Goal: Information Seeking & Learning: Learn about a topic

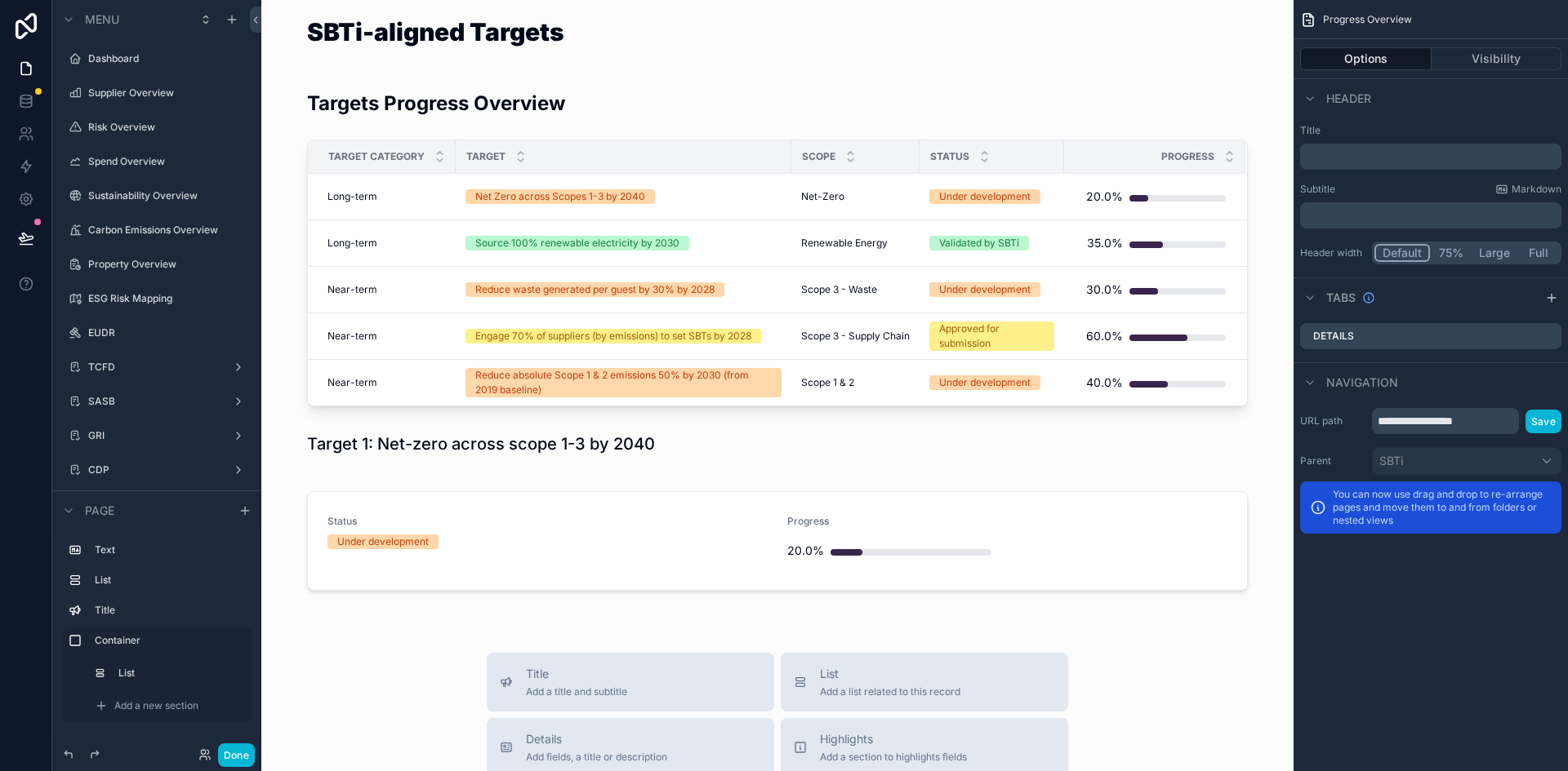
scroll to position [348, 0]
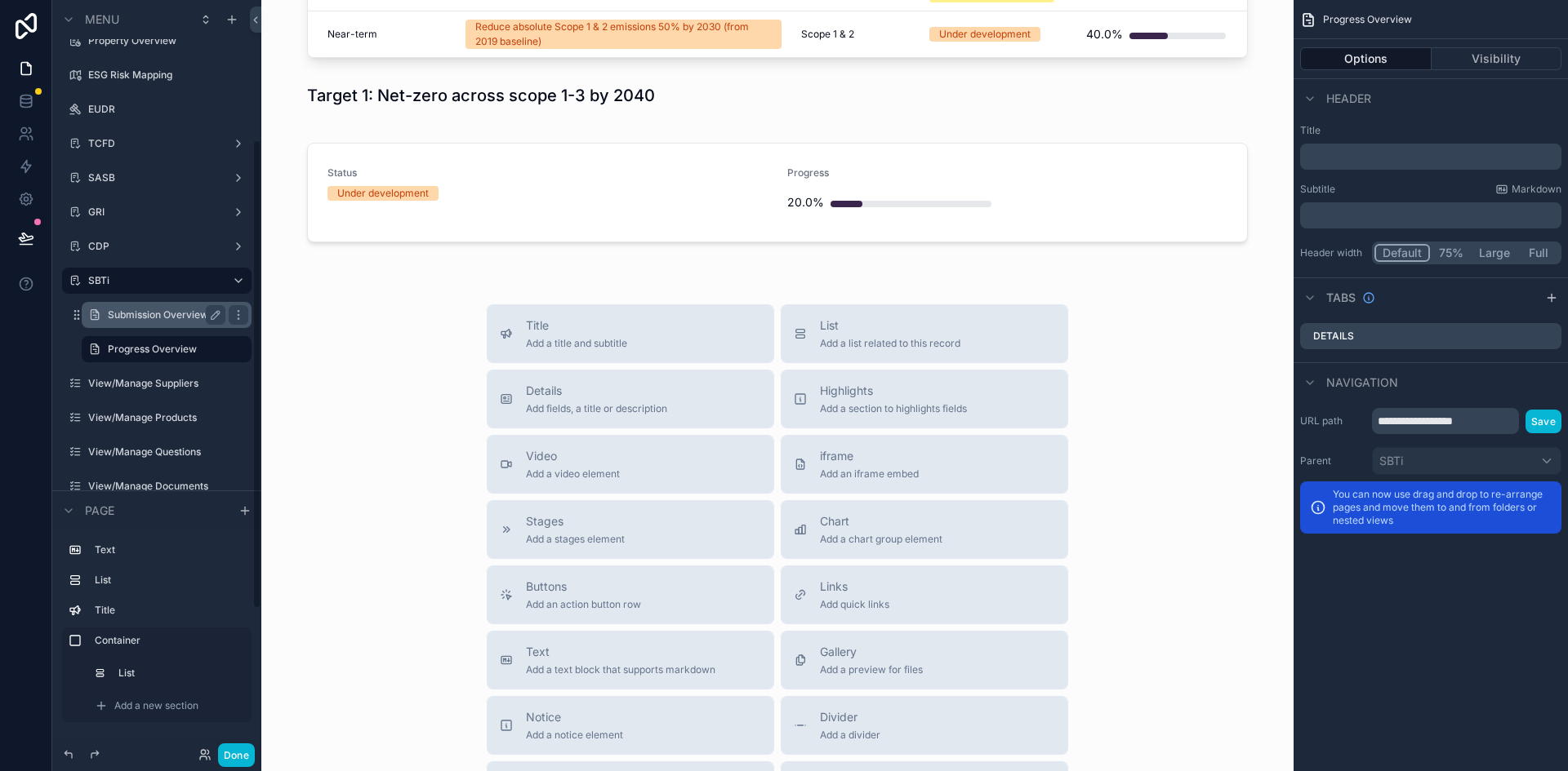
click at [149, 313] on label "Submission Overview" at bounding box center [164, 314] width 111 height 13
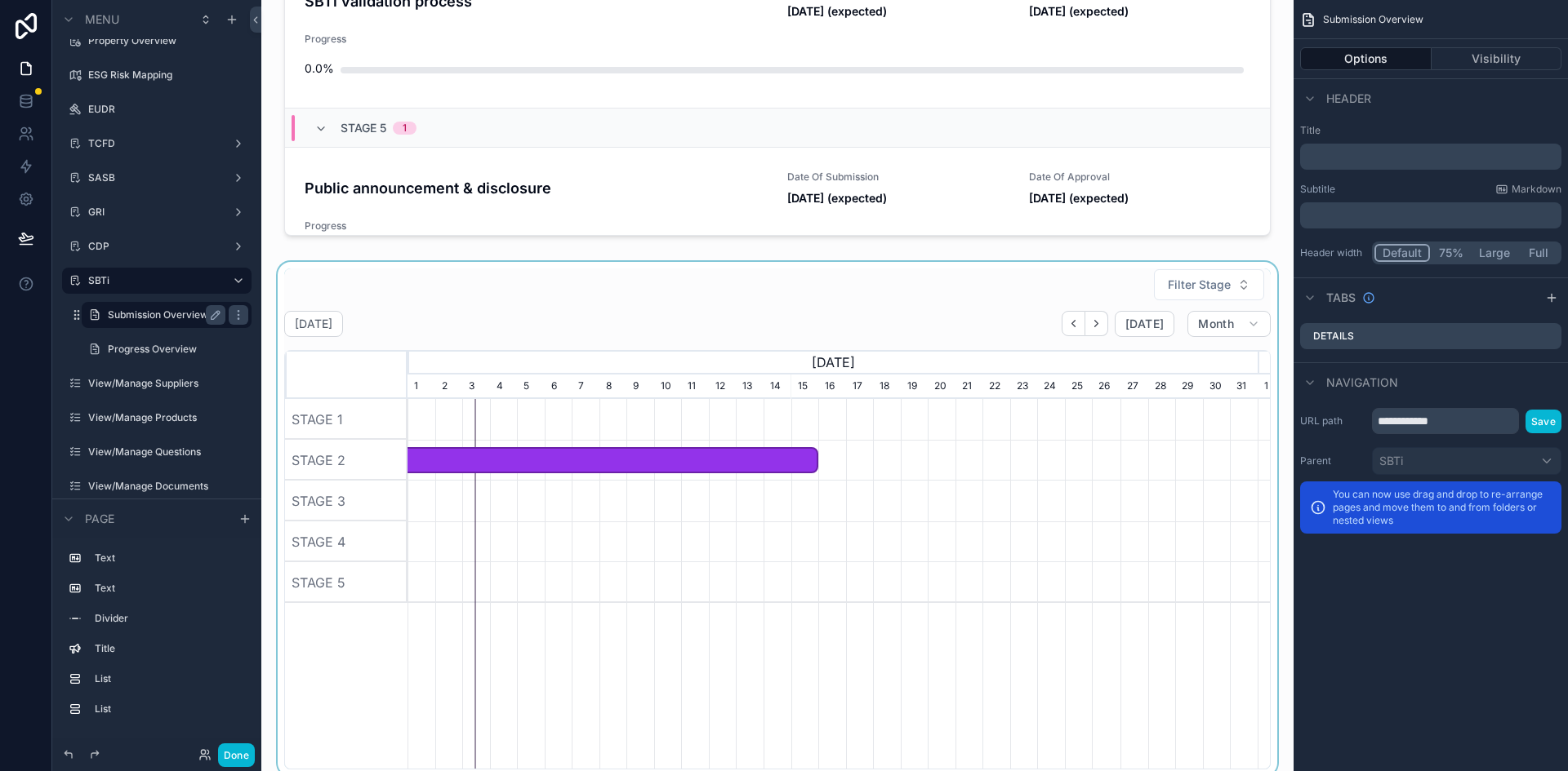
scroll to position [779, 0]
click at [1066, 325] on div "scrollable content" at bounding box center [777, 520] width 1006 height 514
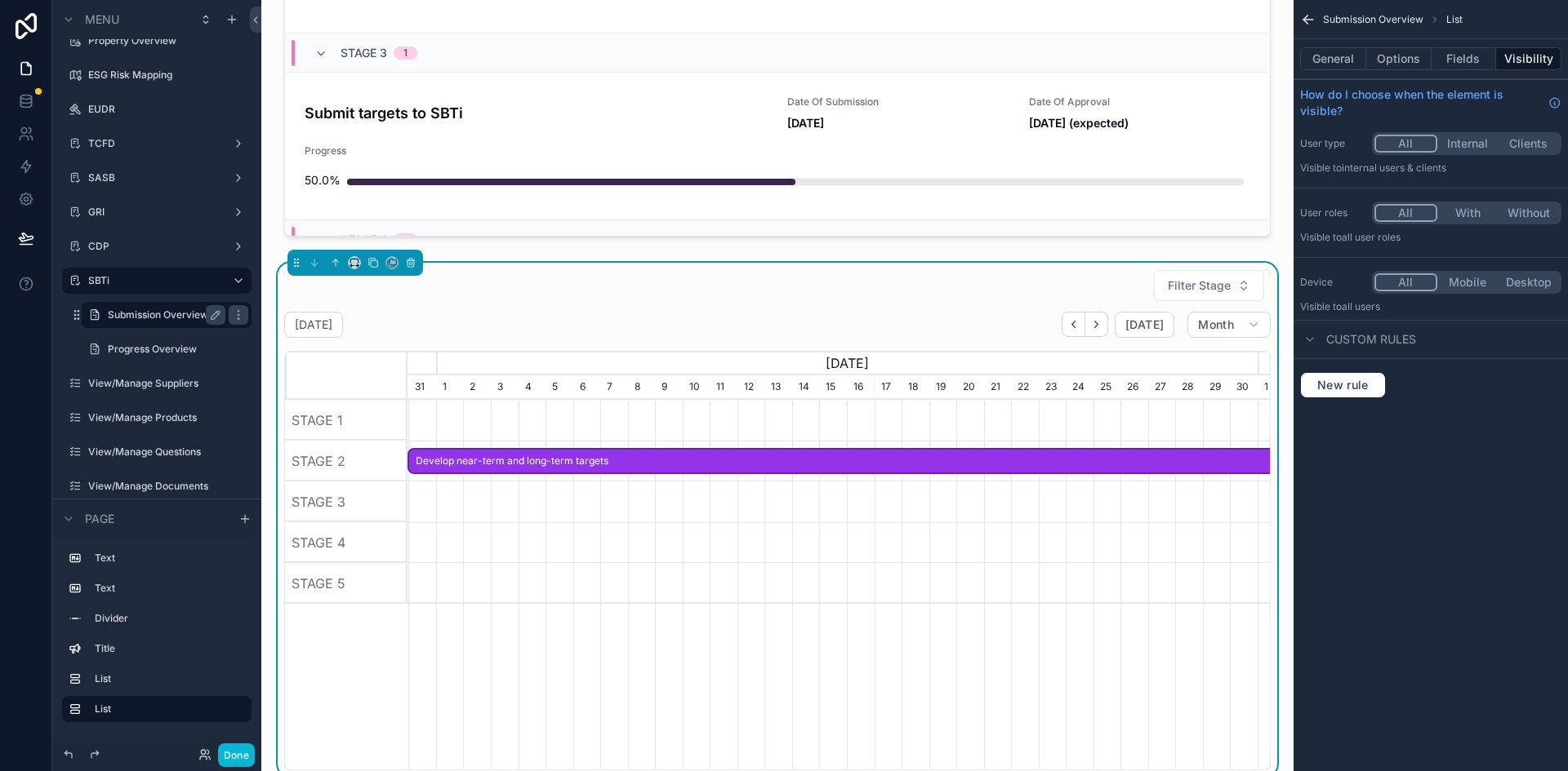
scroll to position [0, 850]
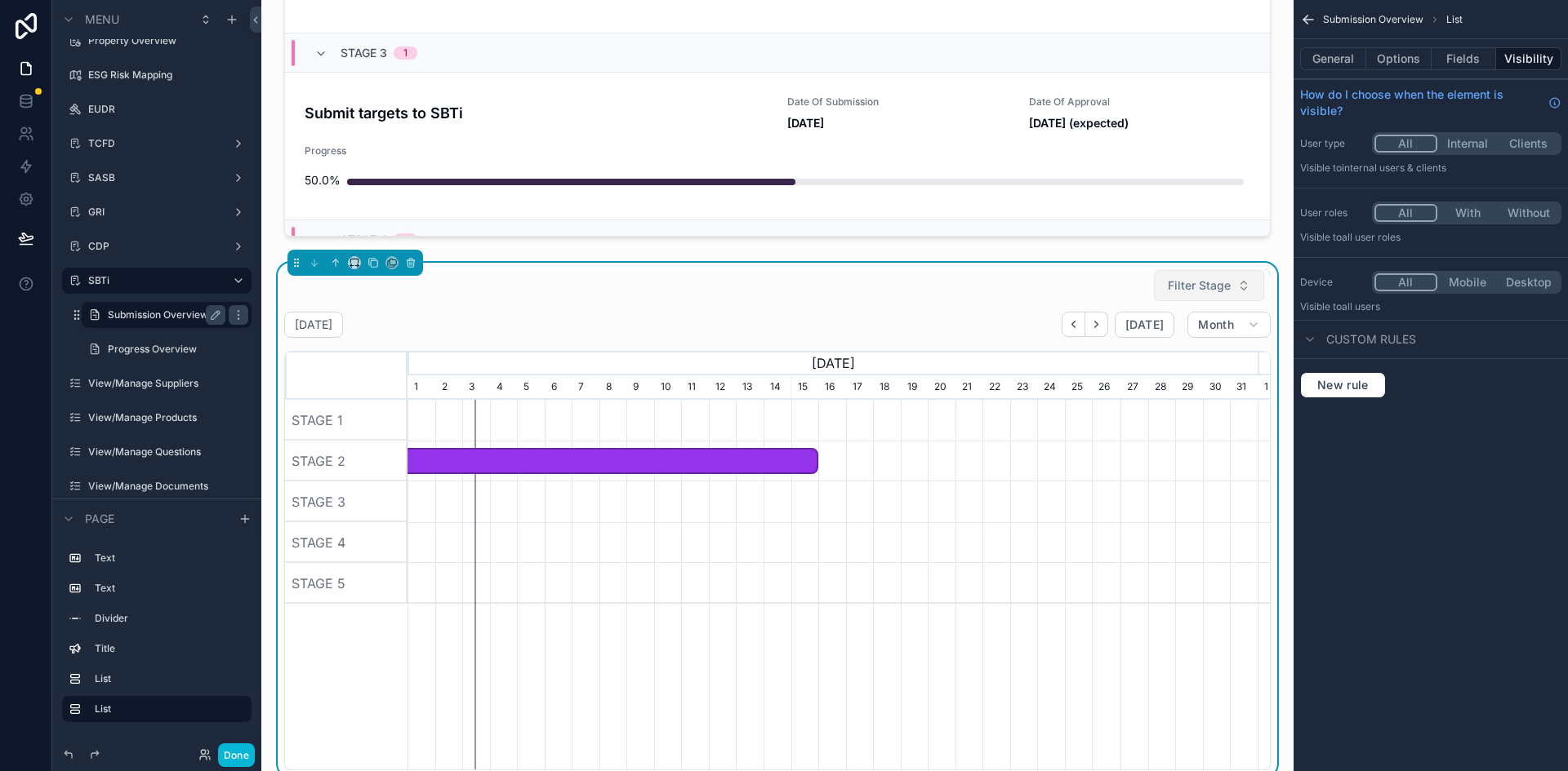
click at [1211, 284] on span "Filter Stage" at bounding box center [1199, 285] width 63 height 17
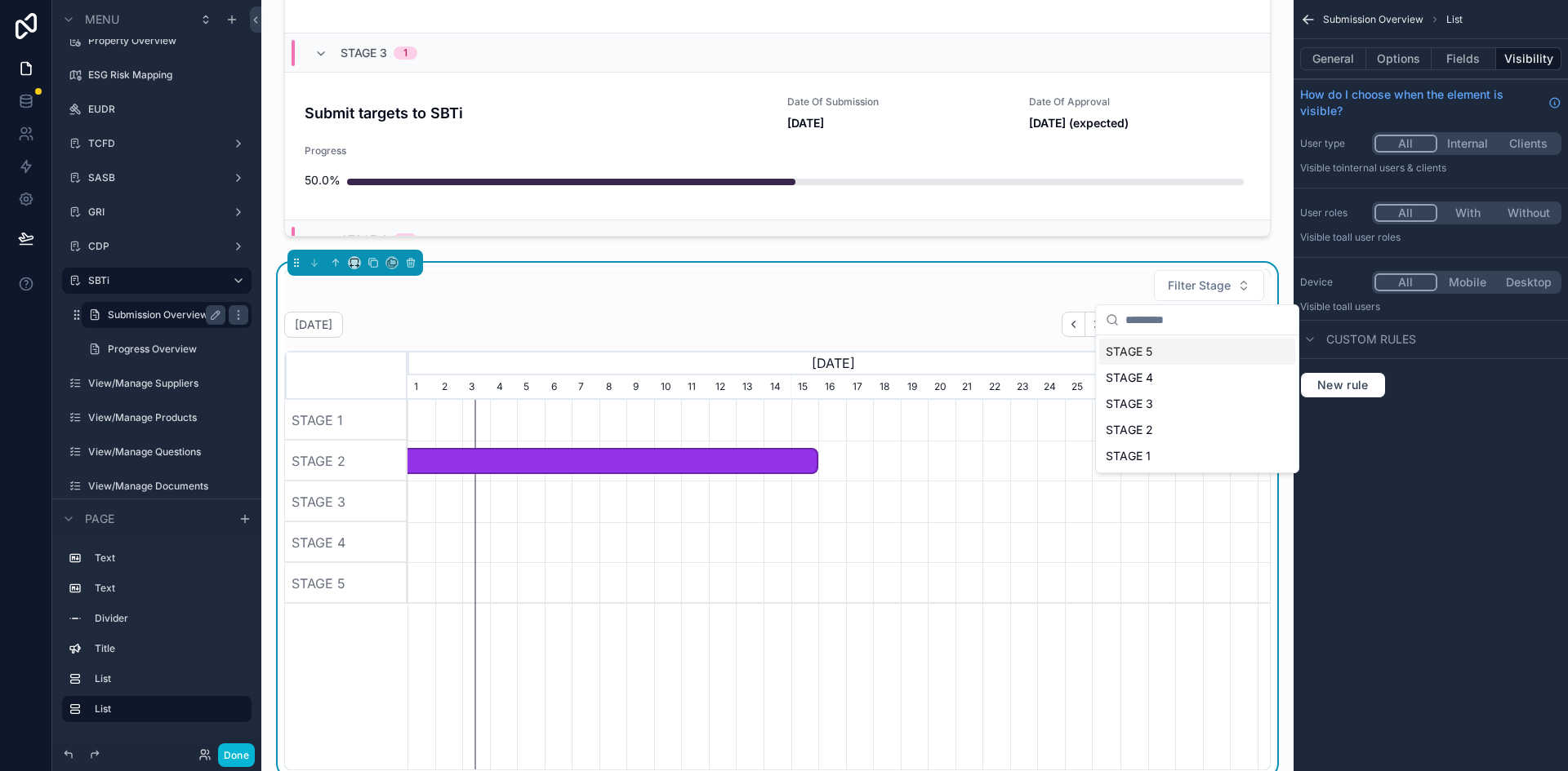
click at [1076, 282] on div "Filter Stage" at bounding box center [777, 285] width 986 height 33
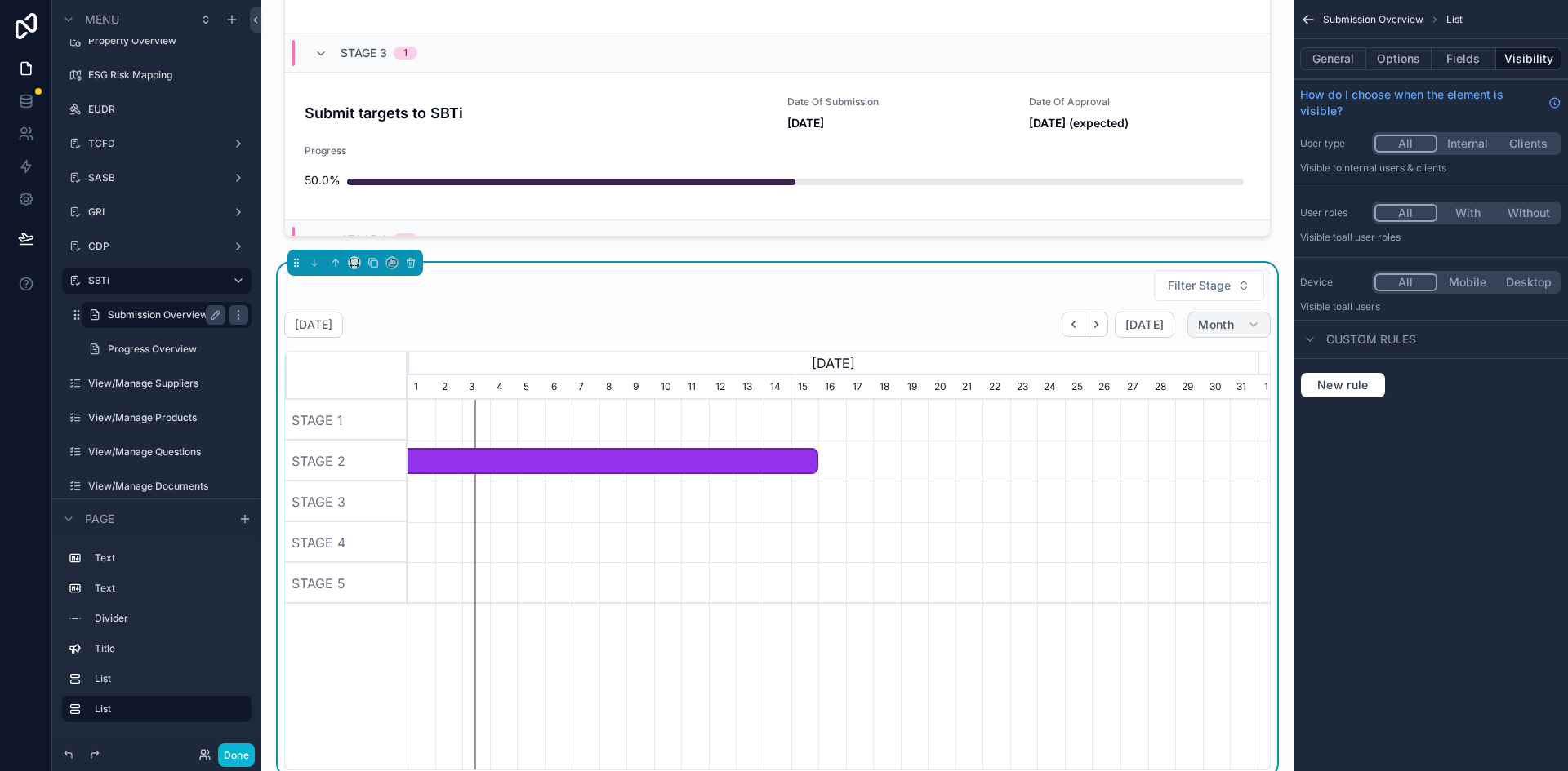
click at [1233, 327] on button "Month" at bounding box center [1229, 325] width 84 height 26
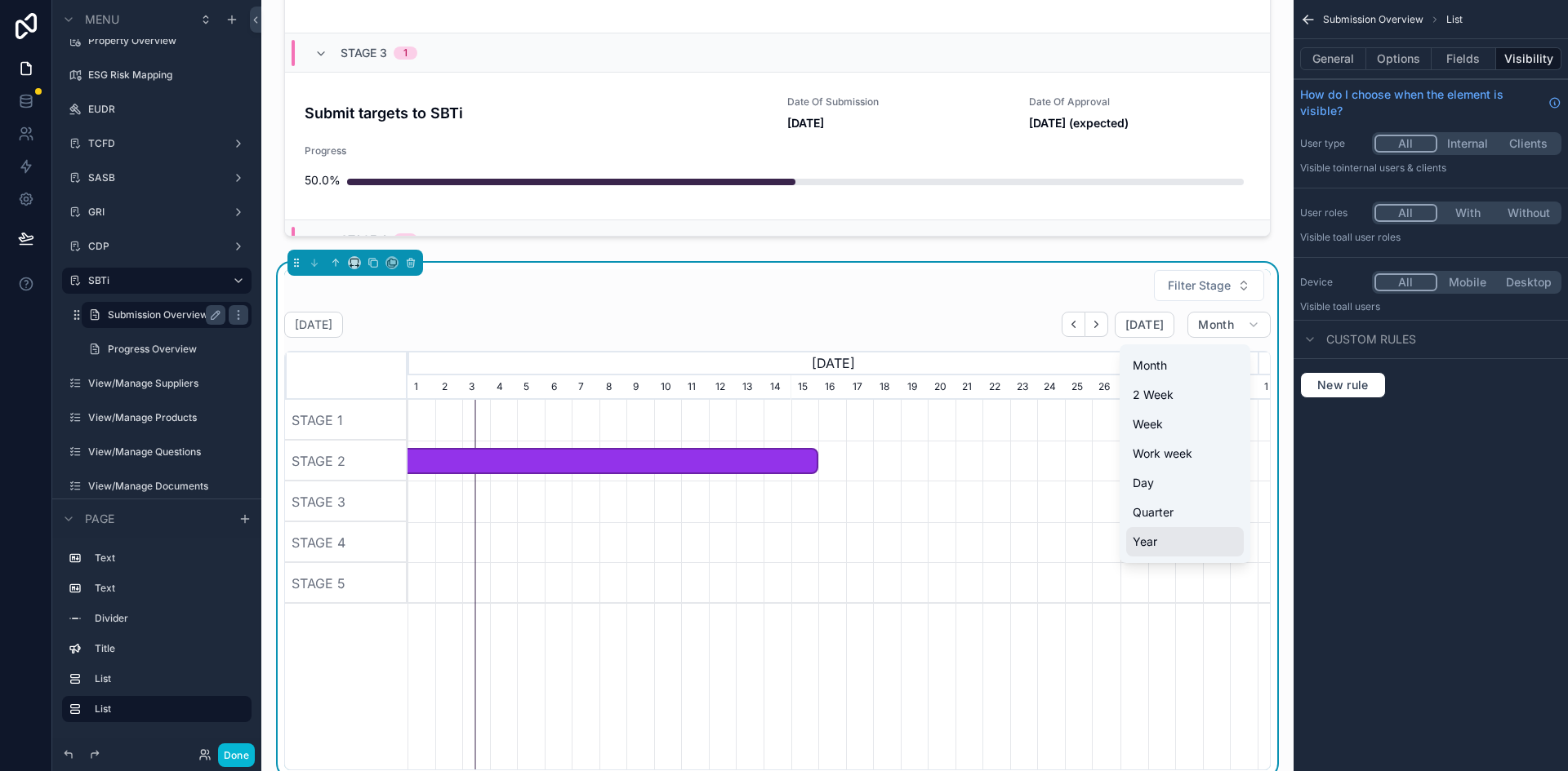
click at [1149, 545] on span "Year" at bounding box center [1145, 541] width 24 height 17
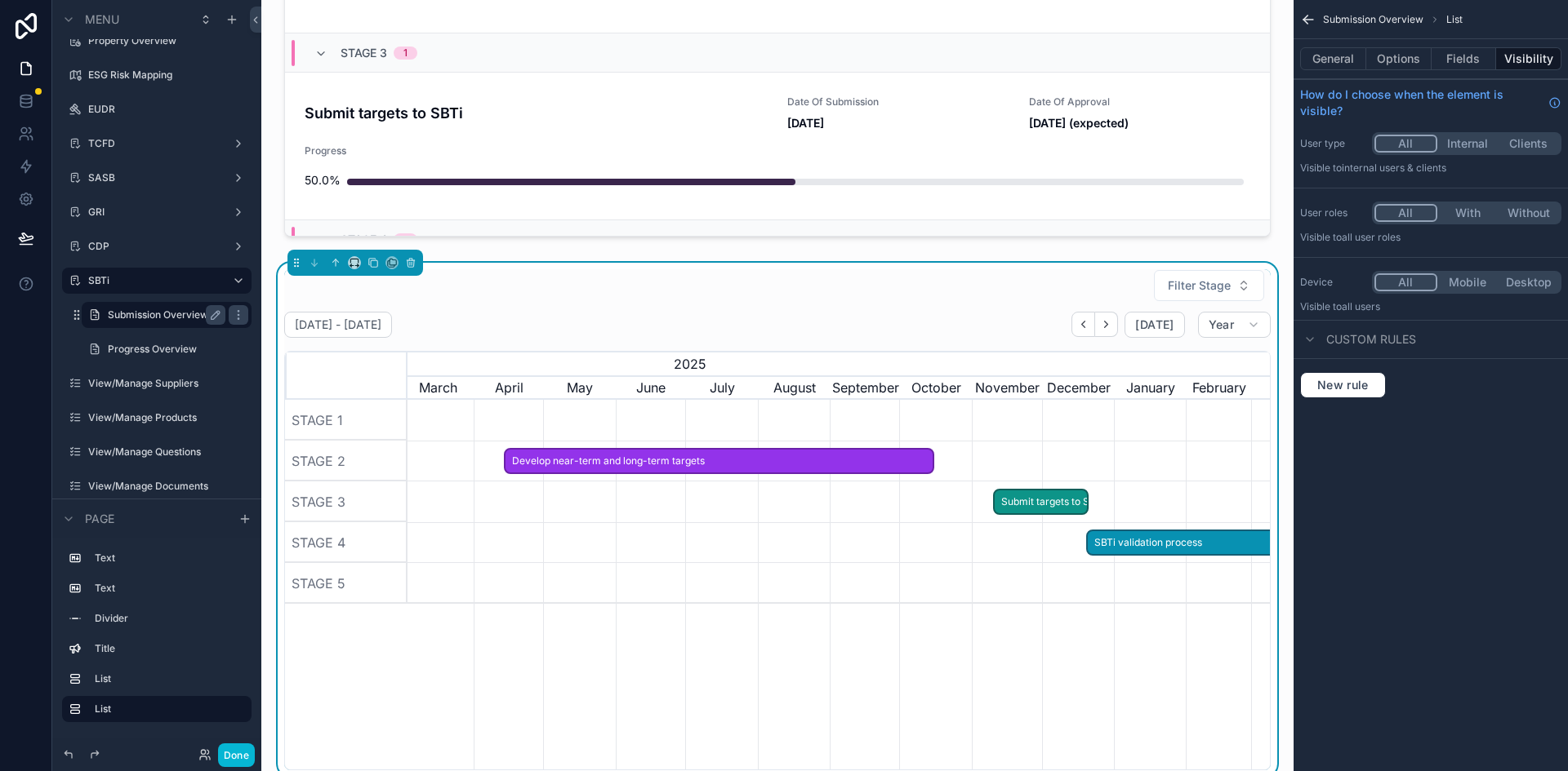
scroll to position [0, 993]
click at [18, 102] on icon at bounding box center [26, 101] width 17 height 17
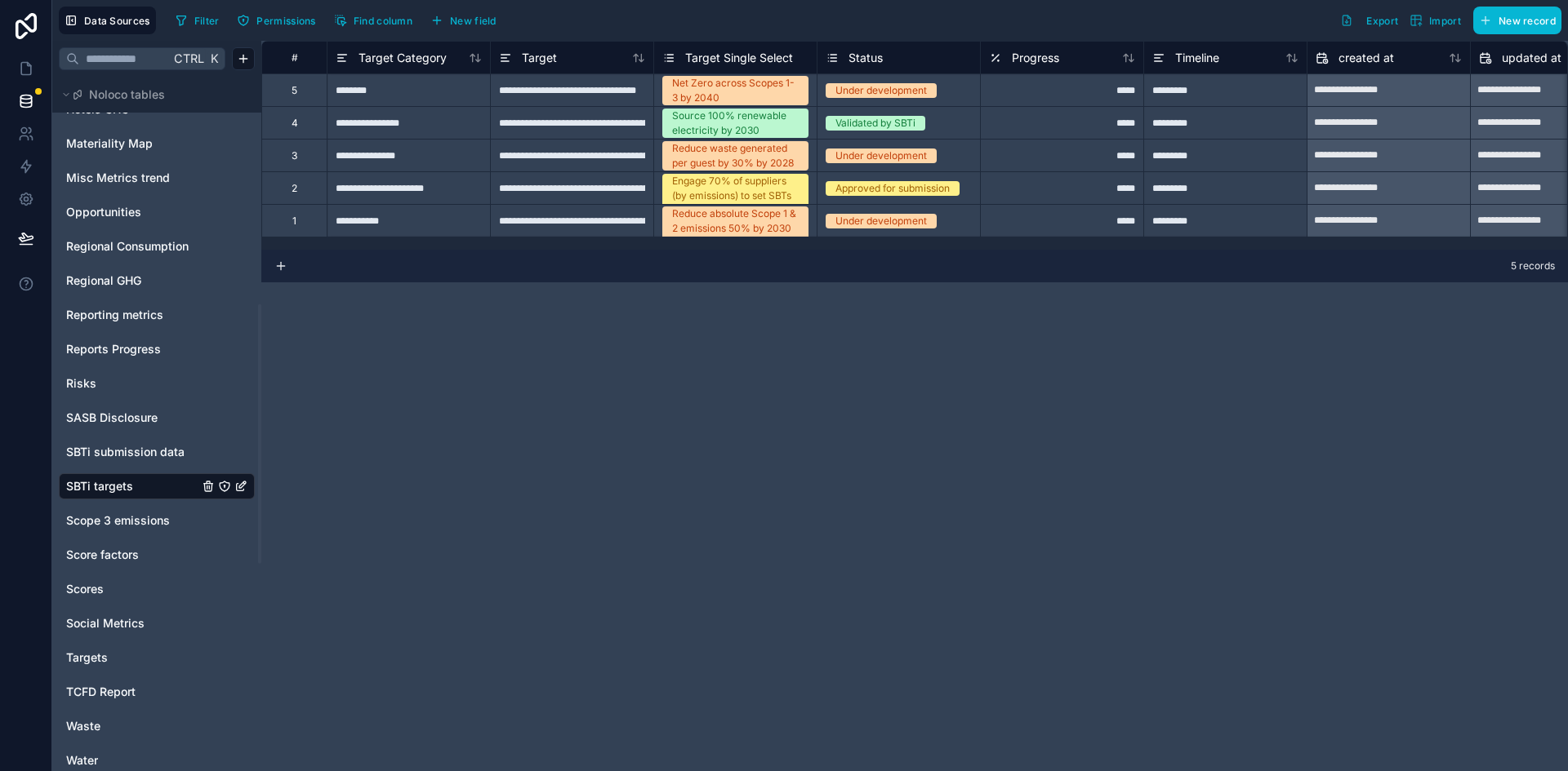
scroll to position [629, 0]
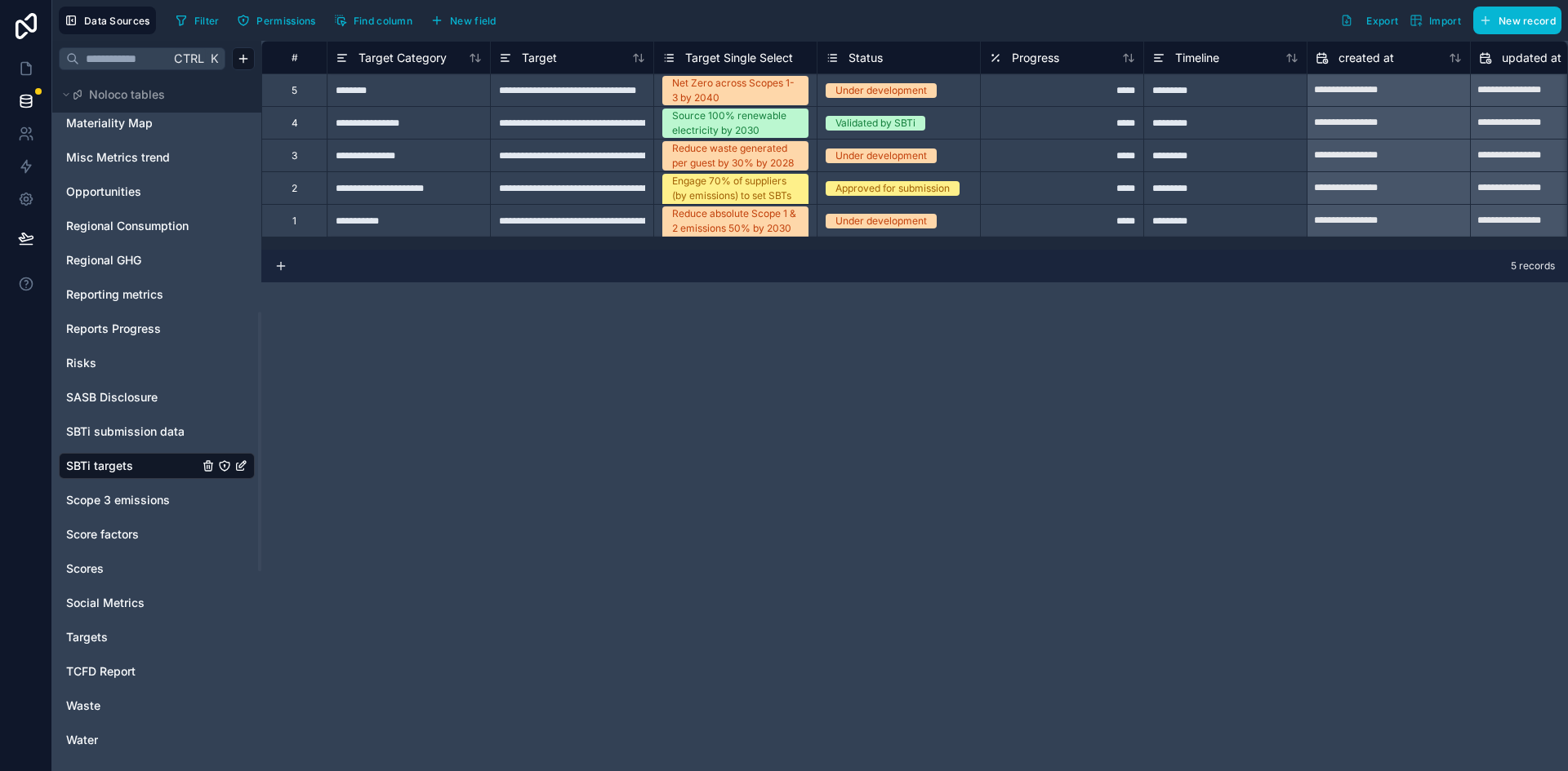
click at [116, 417] on div "User Alerts Asset CDP Product Data CDP Report Company Overview Company Score Di…" at bounding box center [157, 122] width 196 height 1271
click at [114, 423] on div "SBTi submission data" at bounding box center [157, 432] width 196 height 26
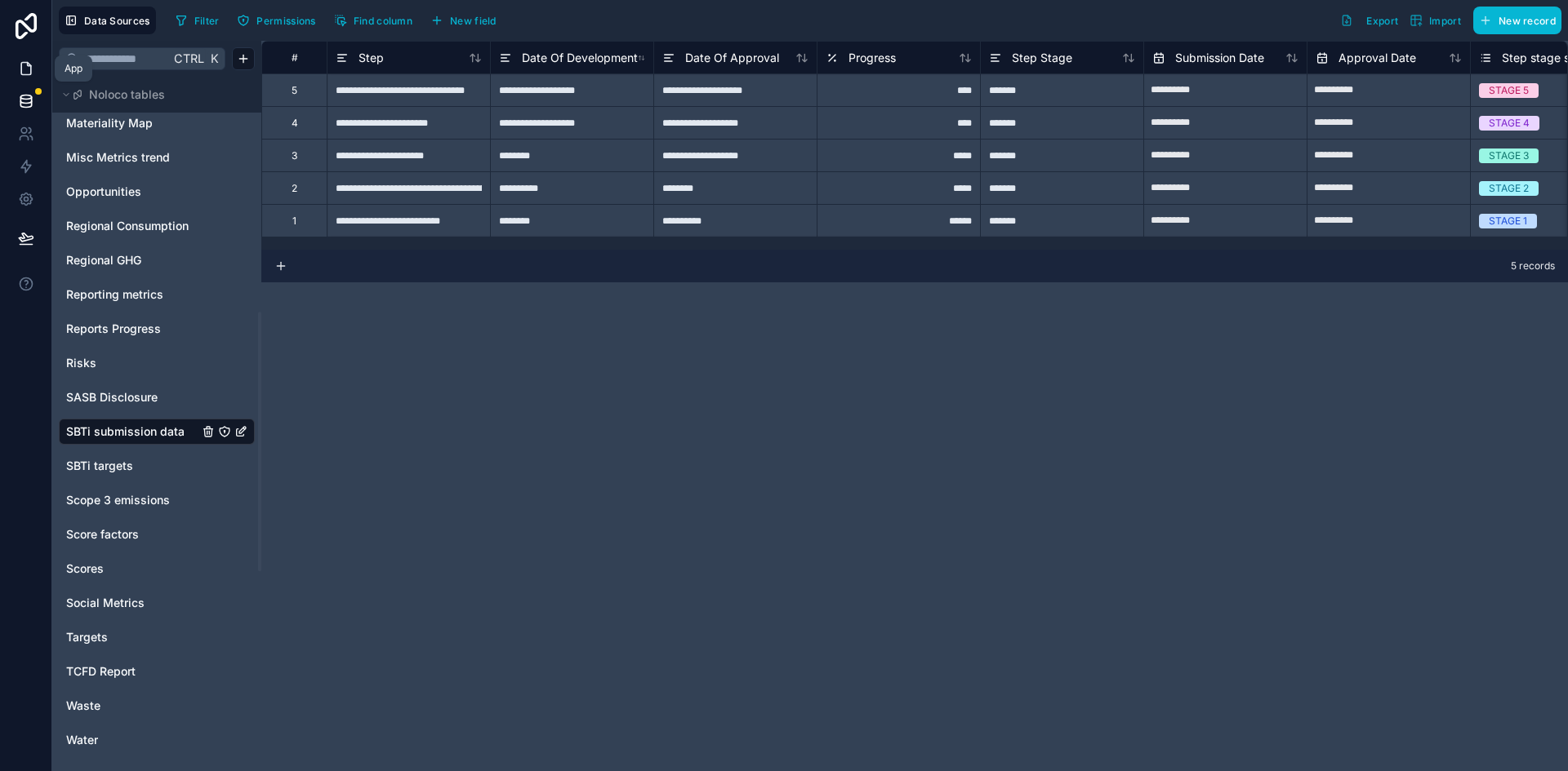
click at [13, 63] on link at bounding box center [25, 69] width 51 height 33
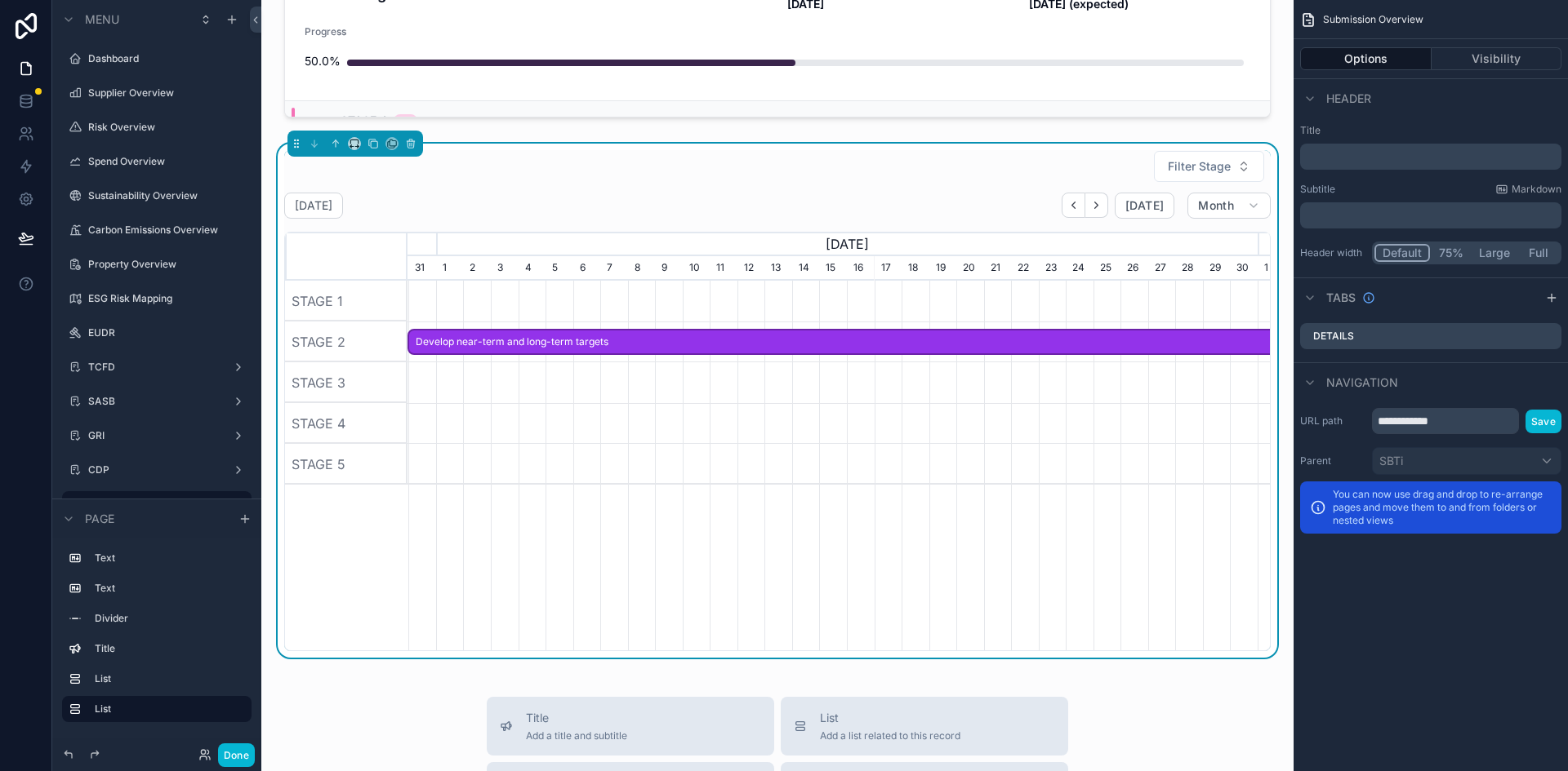
scroll to position [0, 850]
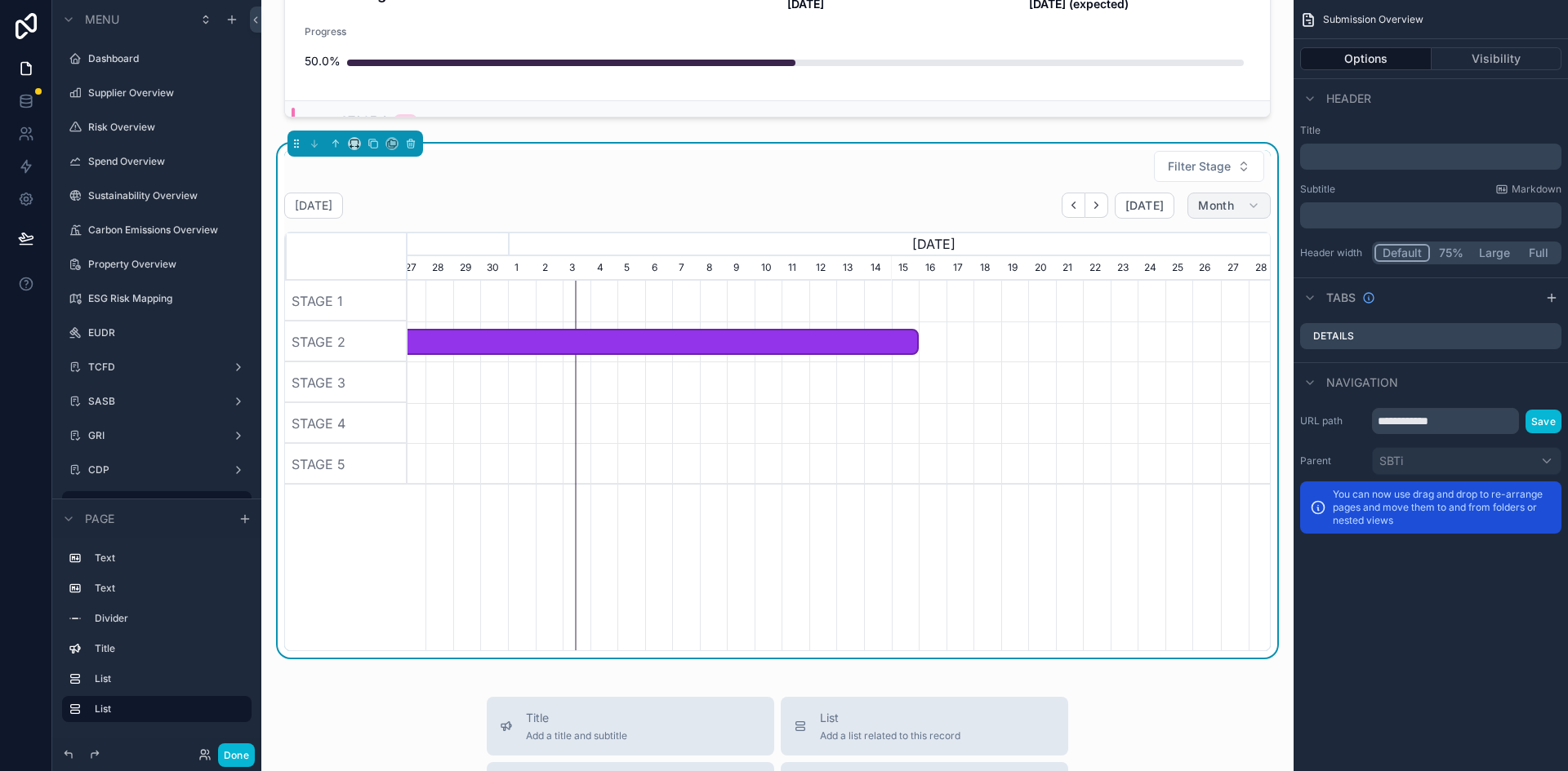
scroll to position [0, 797]
click at [1198, 204] on span "Month" at bounding box center [1215, 205] width 36 height 15
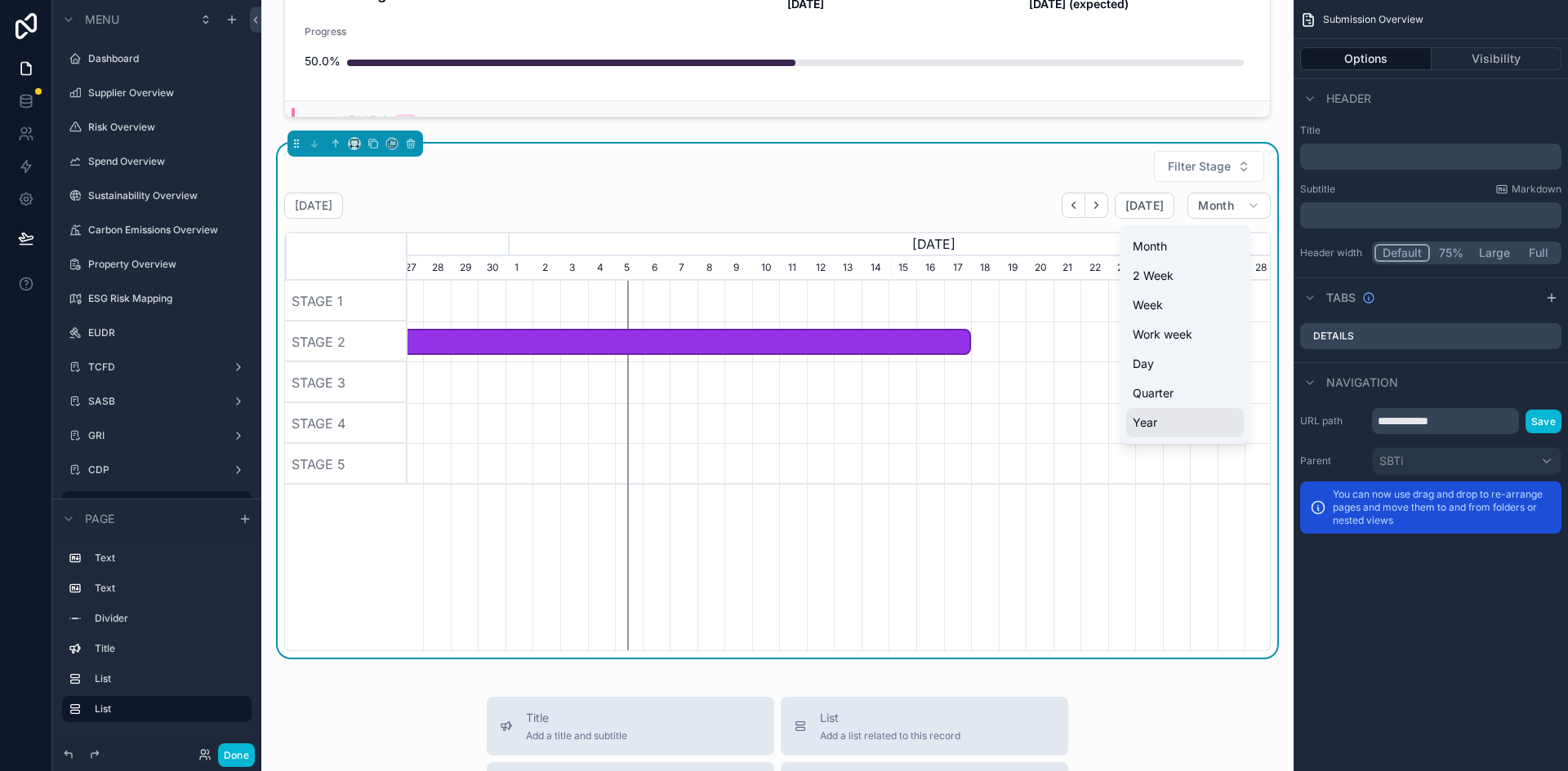
click at [1144, 419] on span "Year" at bounding box center [1145, 422] width 24 height 17
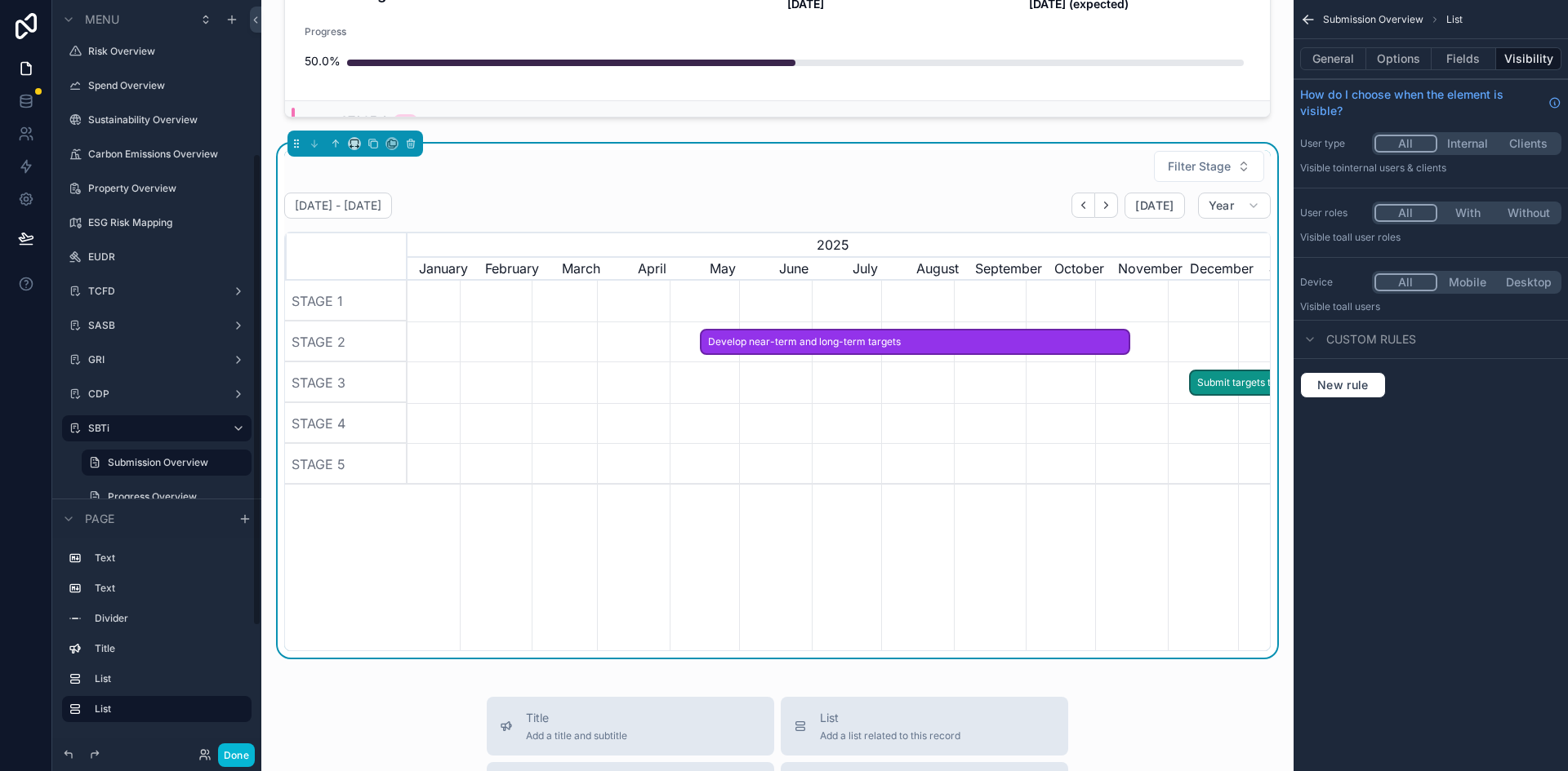
scroll to position [245, 0]
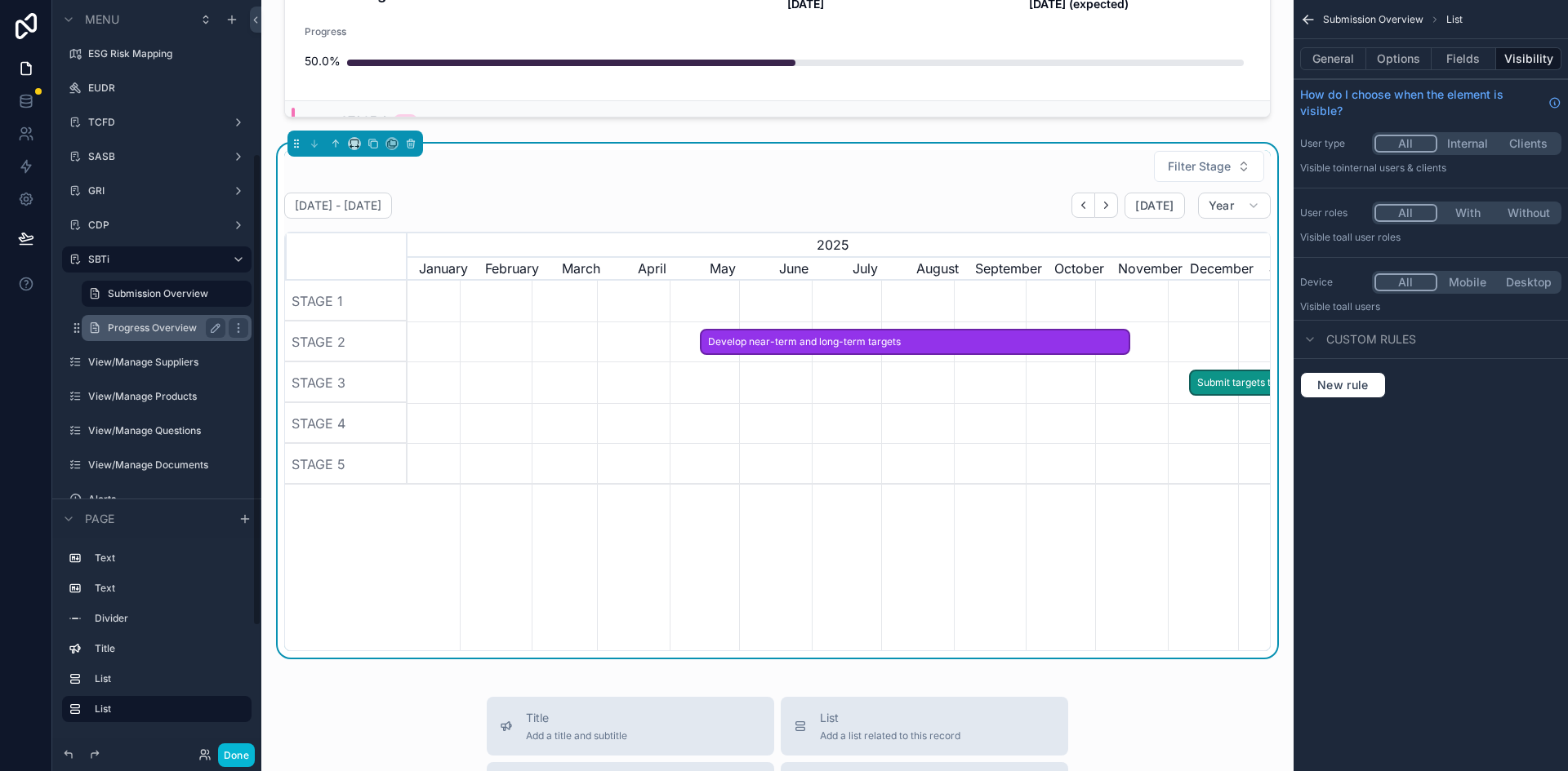
click at [131, 325] on label "Progress Overview" at bounding box center [164, 328] width 111 height 13
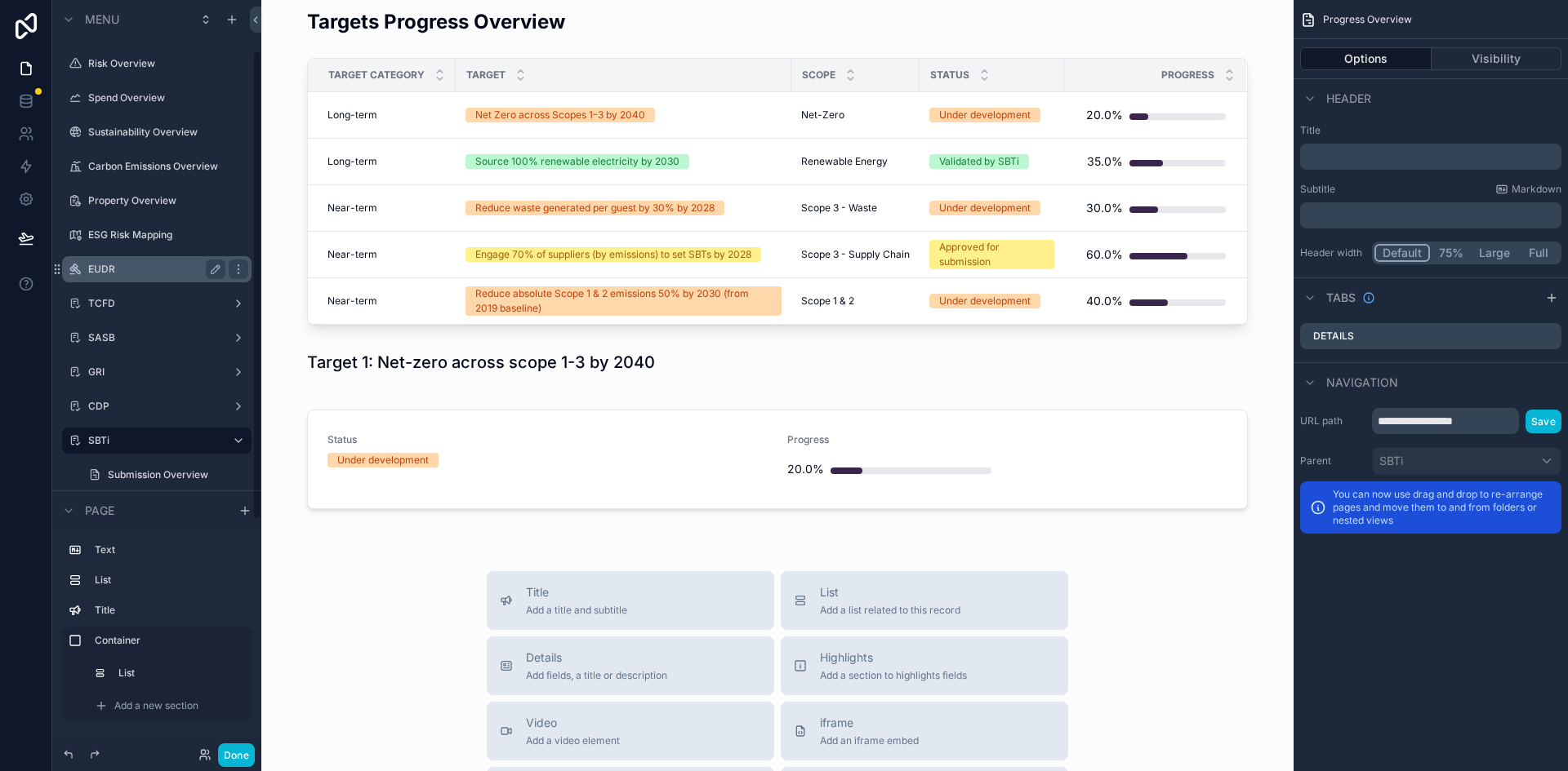
scroll to position [82, 0]
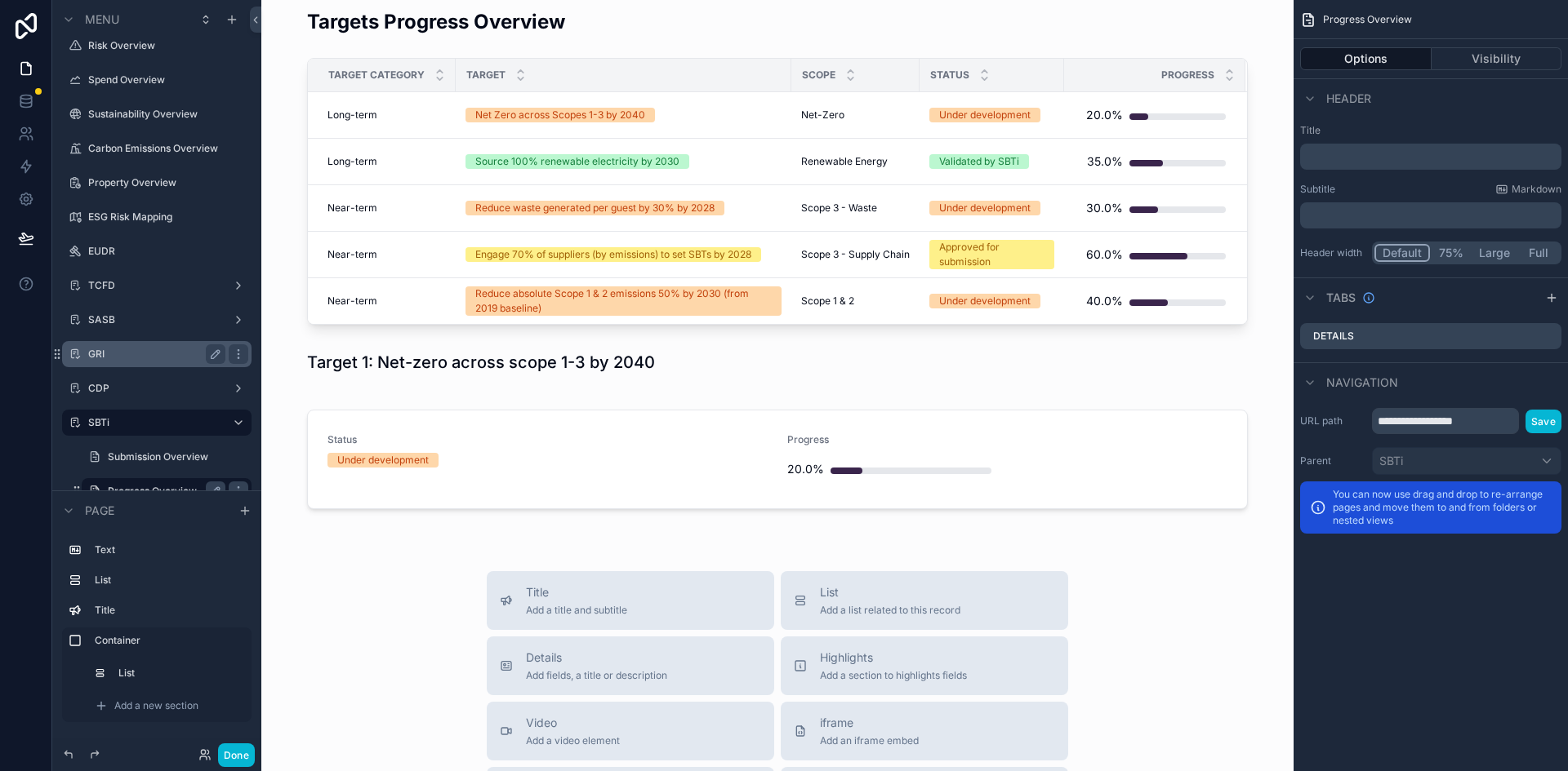
click at [98, 350] on label "GRI" at bounding box center [153, 354] width 131 height 13
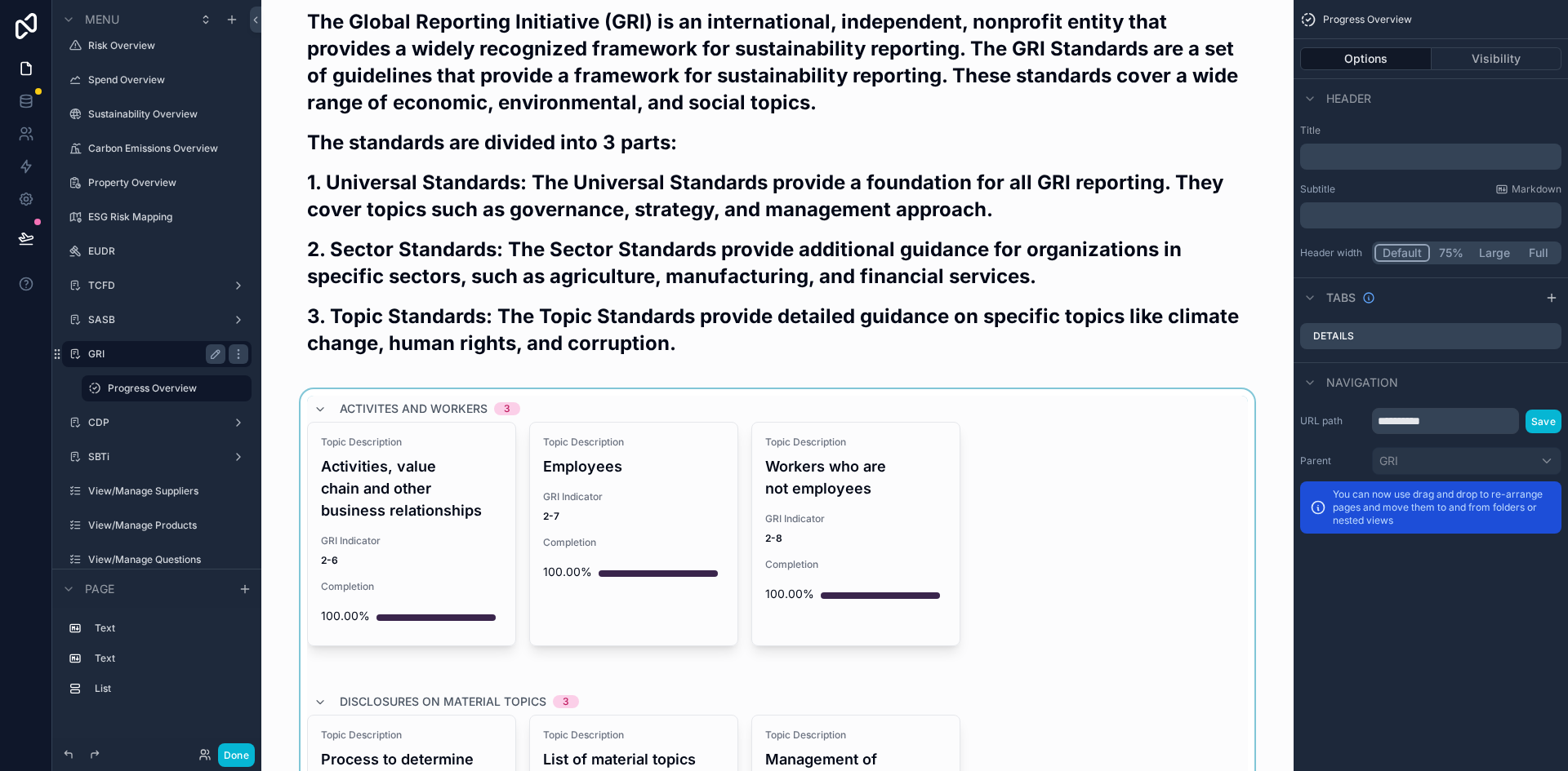
scroll to position [326, 0]
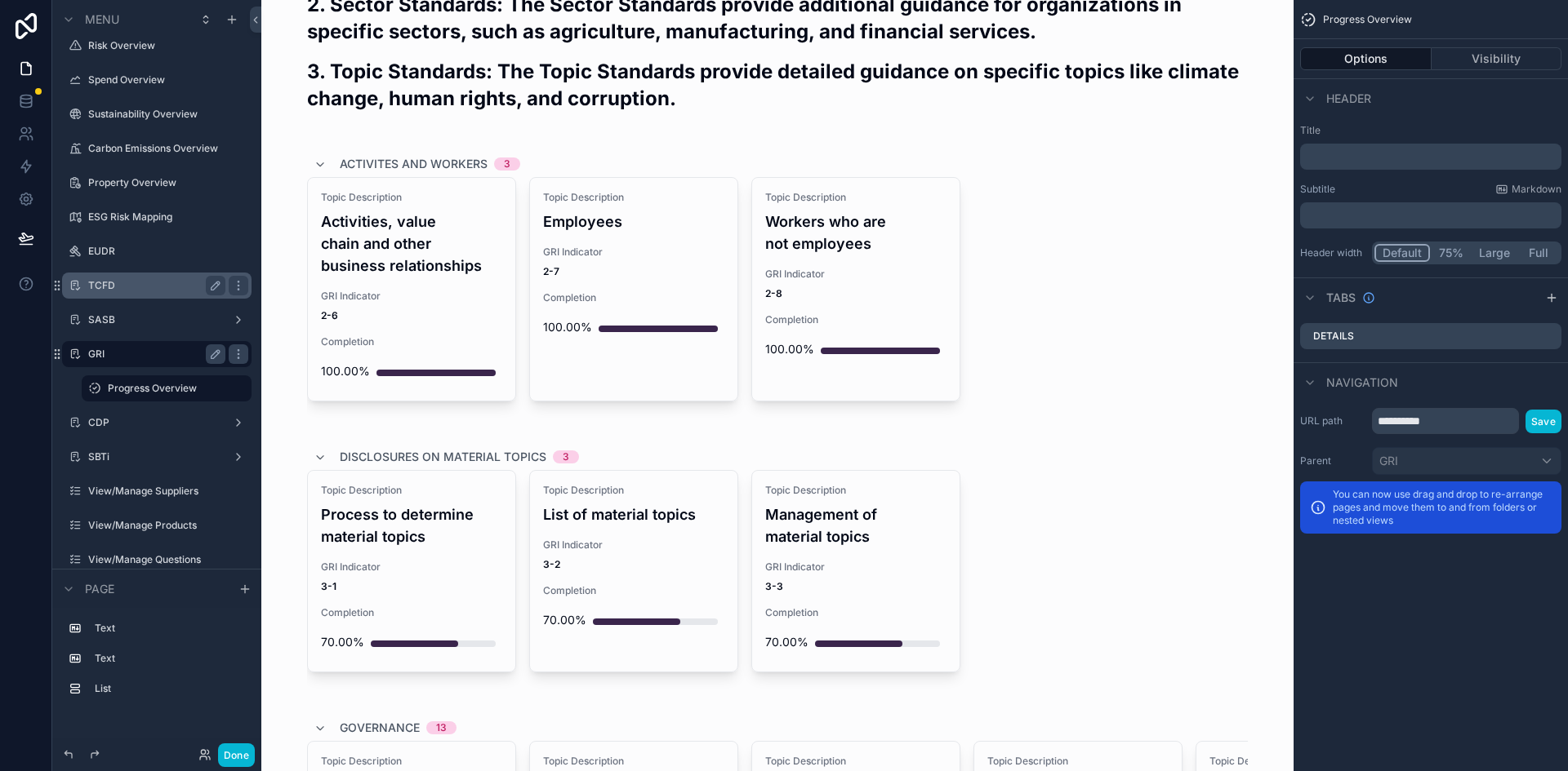
click at [109, 284] on label "TCFD" at bounding box center [153, 285] width 131 height 13
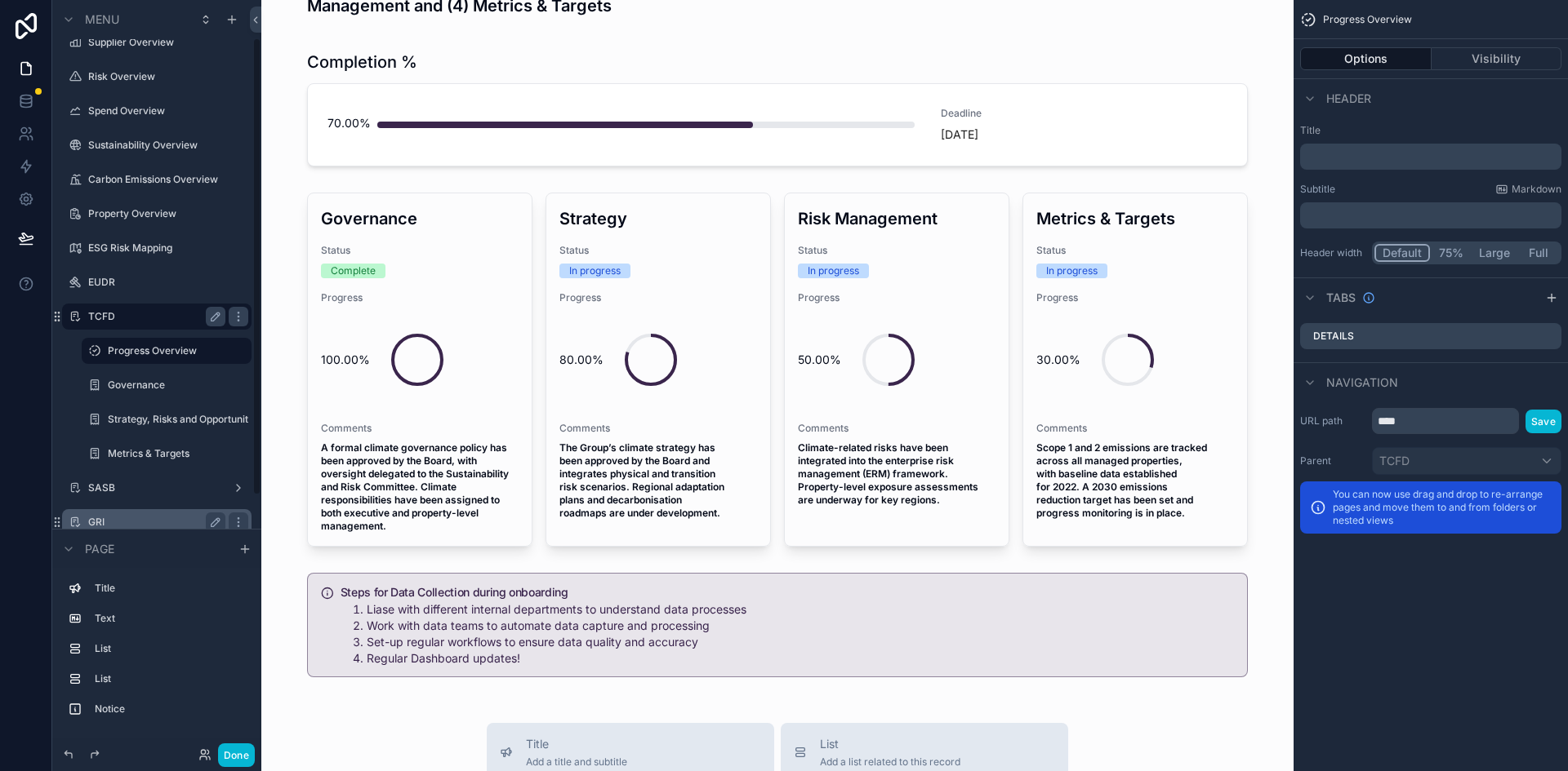
scroll to position [90, 0]
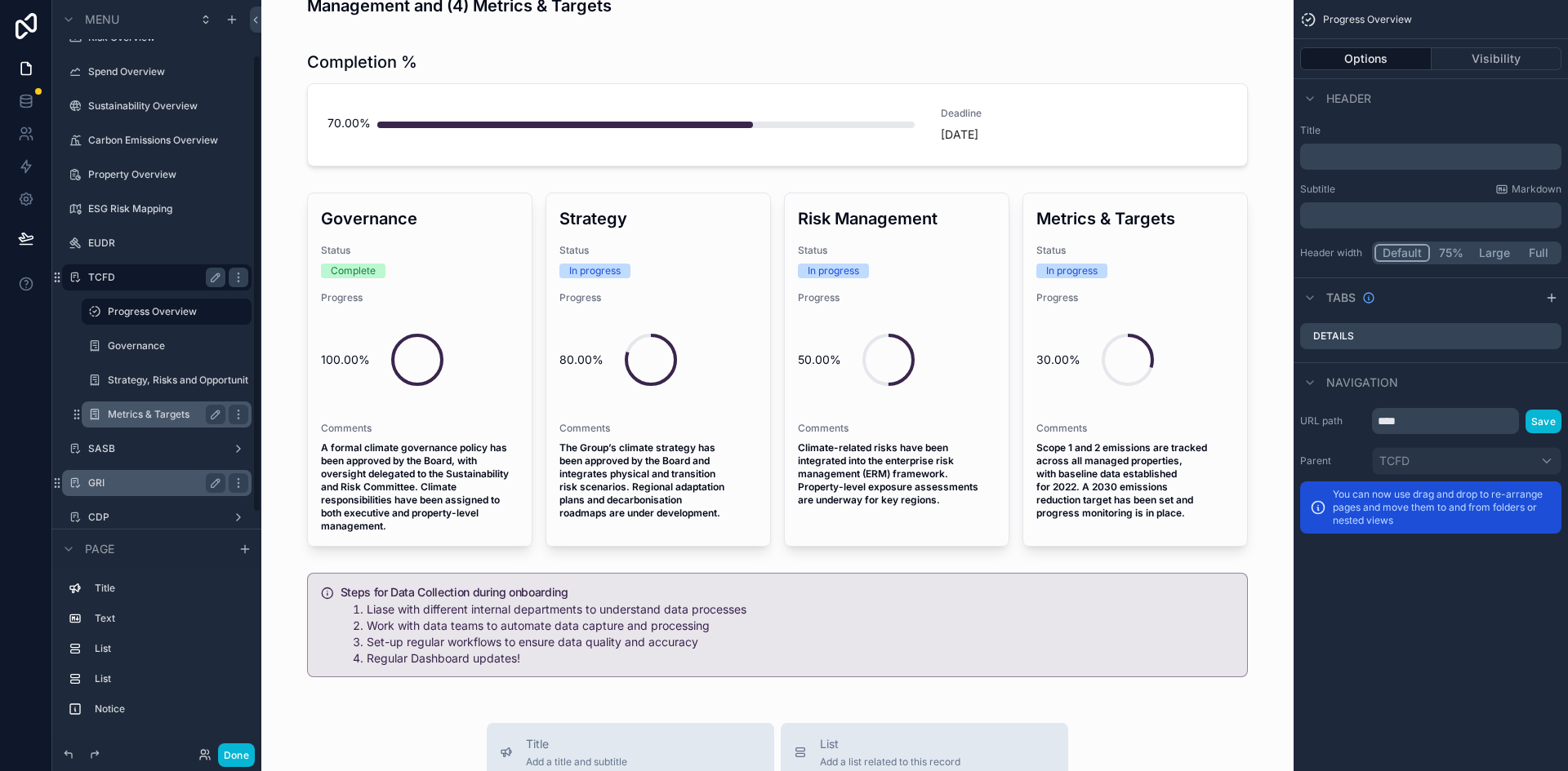
click at [153, 412] on label "Metrics & Targets" at bounding box center [164, 414] width 111 height 13
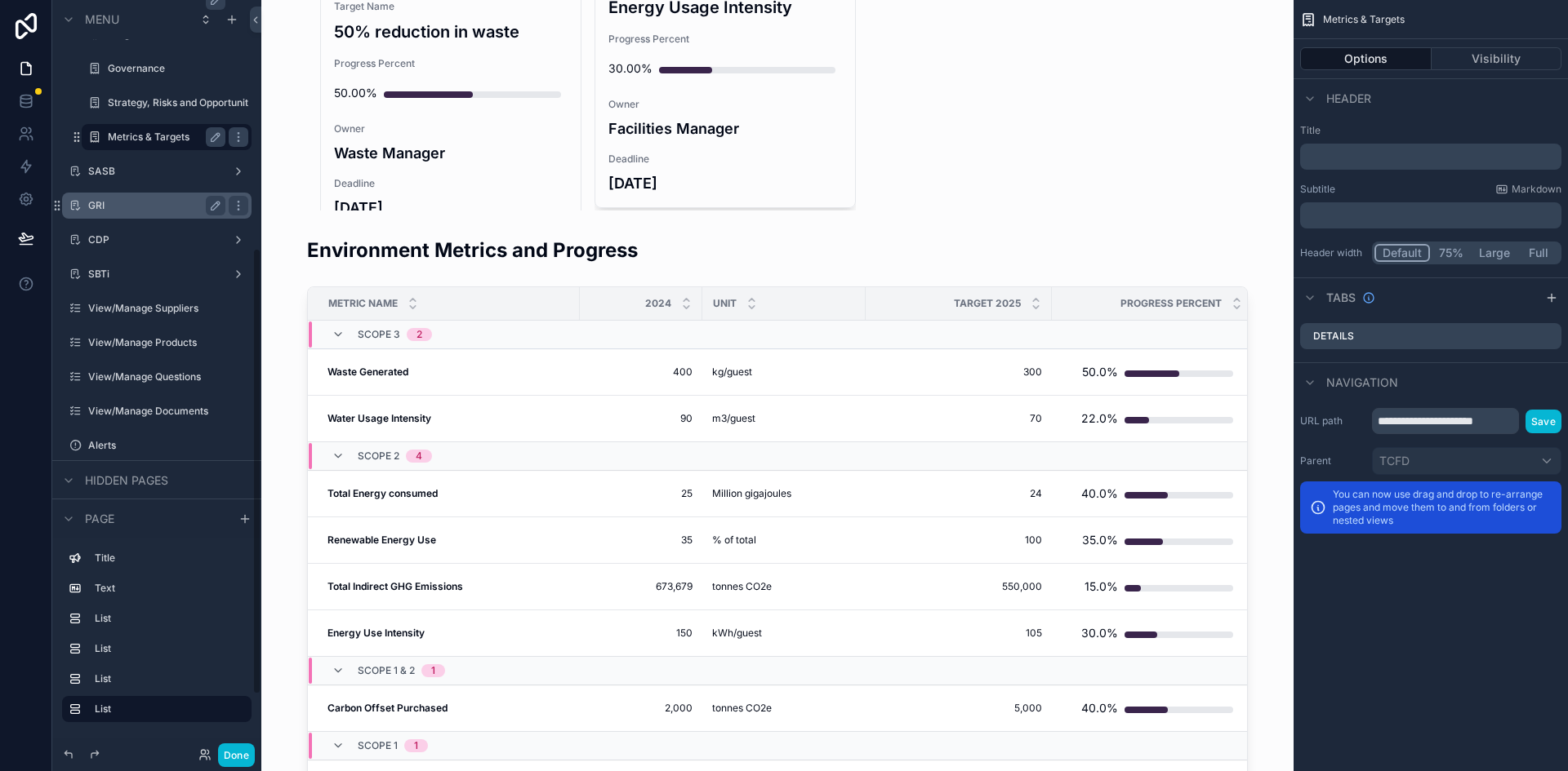
scroll to position [416, 0]
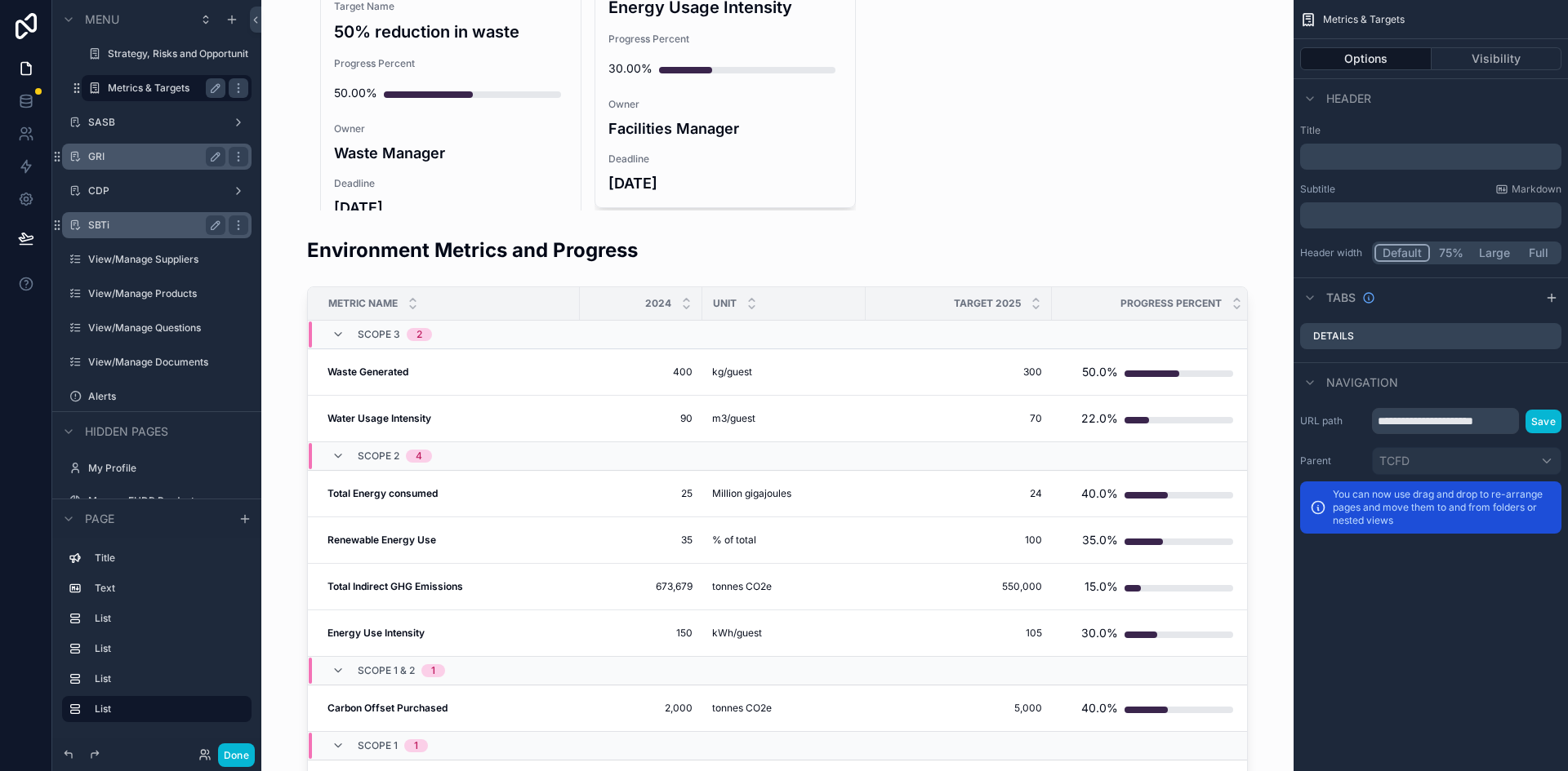
click at [112, 237] on div "SBTi" at bounding box center [157, 225] width 183 height 26
click at [112, 230] on label "SBTi" at bounding box center [153, 225] width 131 height 13
